Goal: Task Accomplishment & Management: Manage account settings

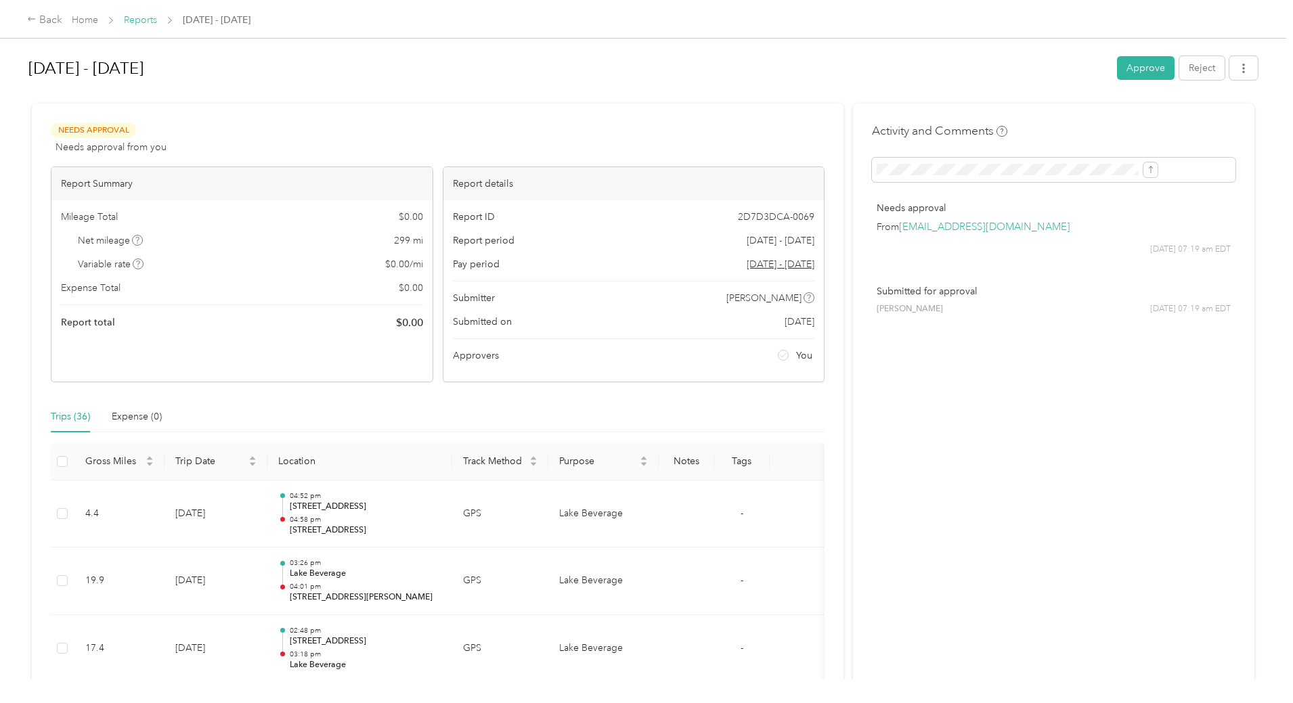
click at [157, 19] on link "Reports" at bounding box center [140, 20] width 33 height 12
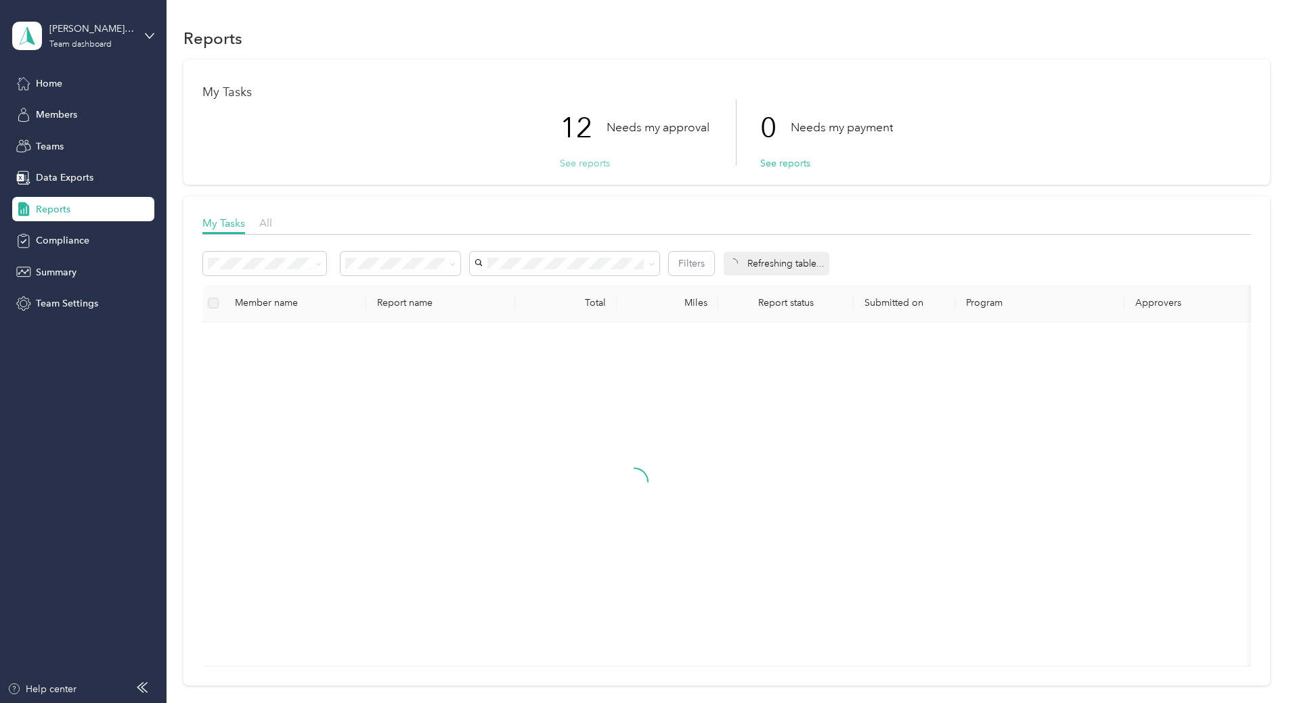
click at [579, 163] on button "See reports" at bounding box center [585, 163] width 50 height 14
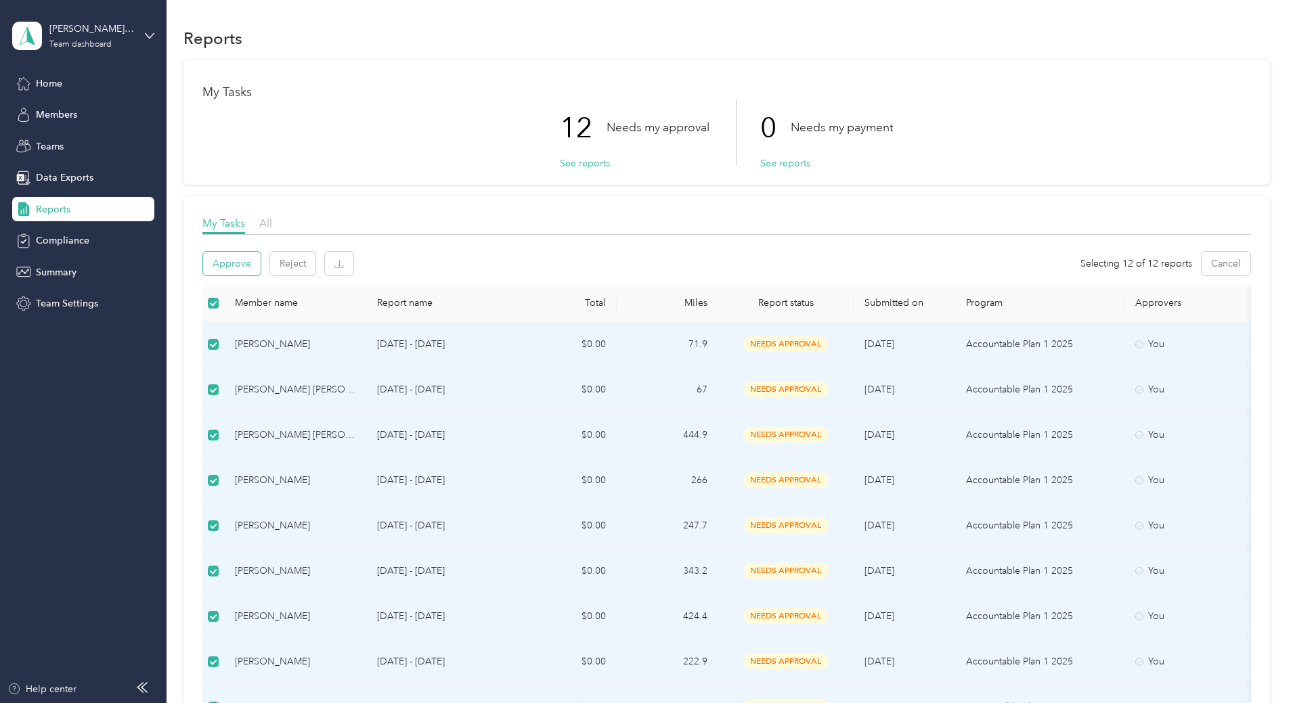
click at [261, 263] on button "Approve" at bounding box center [232, 264] width 58 height 24
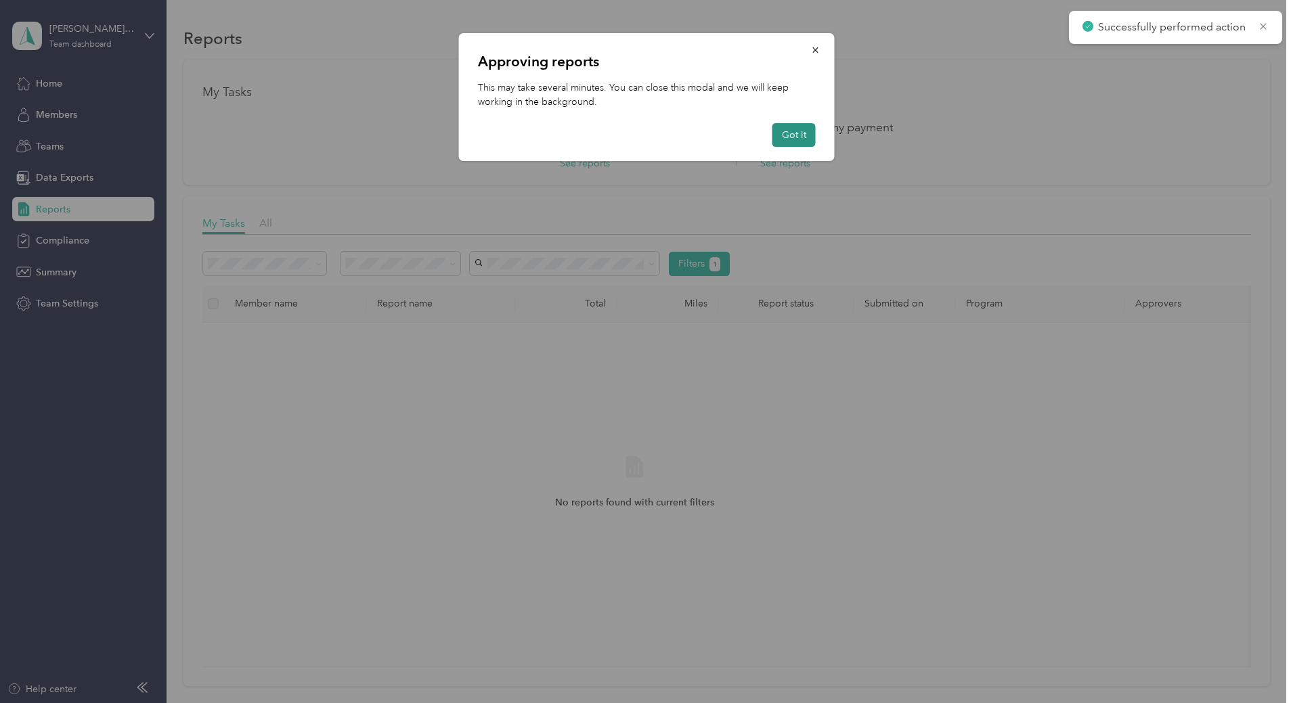
click at [794, 137] on button "Got it" at bounding box center [793, 135] width 43 height 24
